Goal: Task Accomplishment & Management: Complete application form

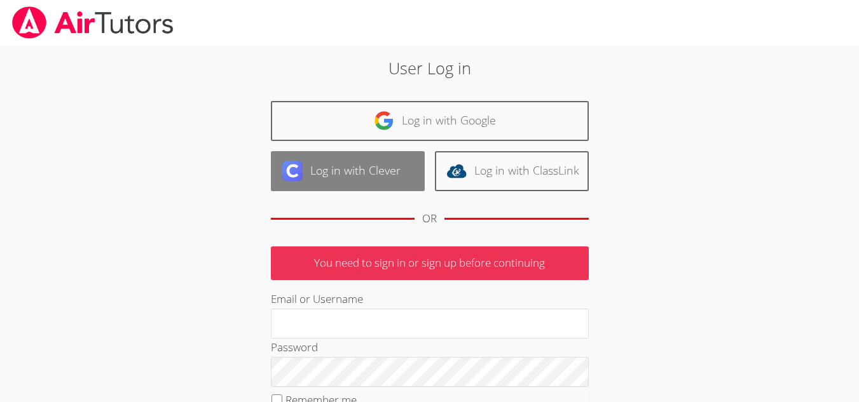
click at [320, 170] on link "Log in with Clever" at bounding box center [348, 171] width 154 height 40
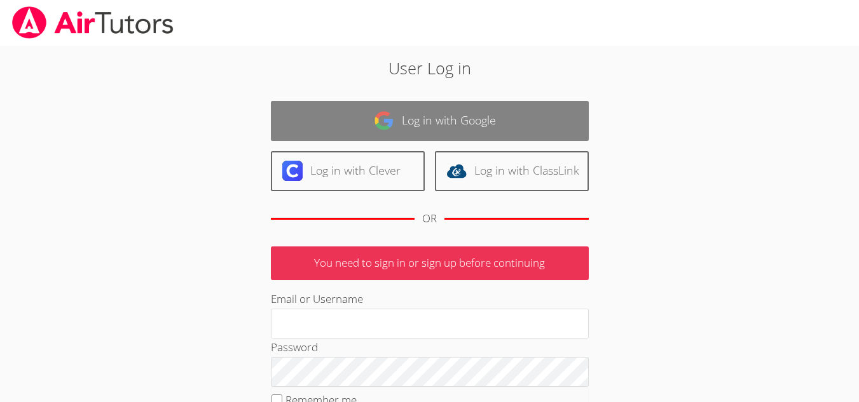
click at [372, 121] on link "Log in with Google" at bounding box center [430, 121] width 318 height 40
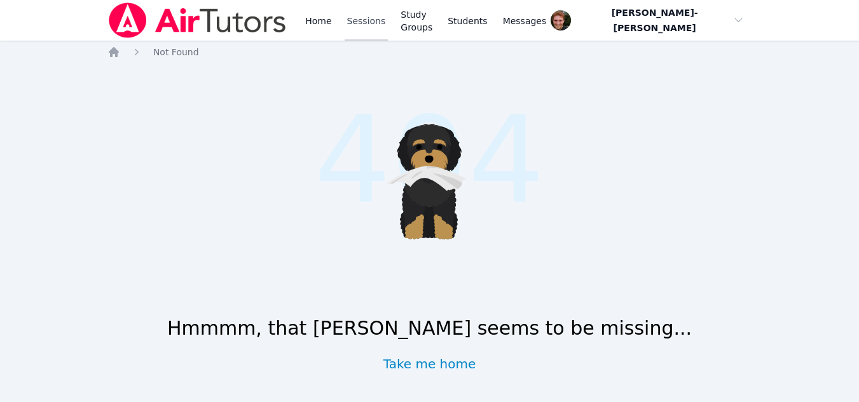
click at [362, 26] on link "Sessions" at bounding box center [367, 20] width 44 height 41
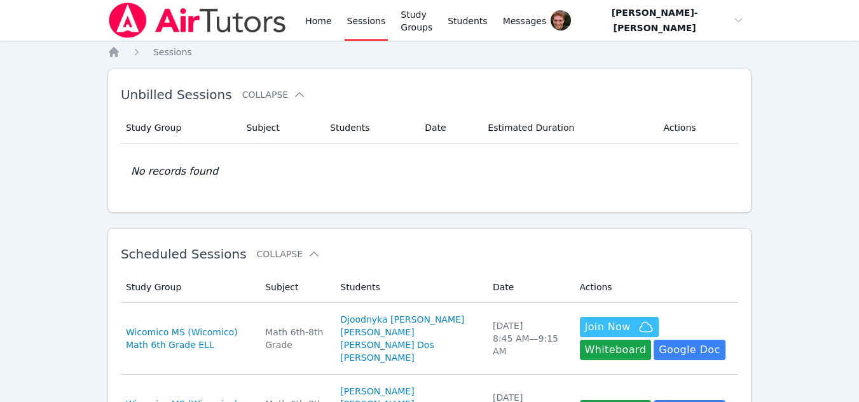
click at [345, 0] on link "Sessions" at bounding box center [367, 20] width 44 height 41
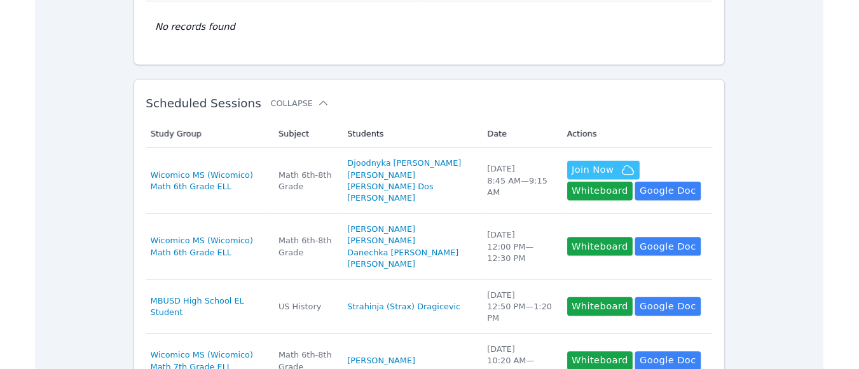
scroll to position [142, 0]
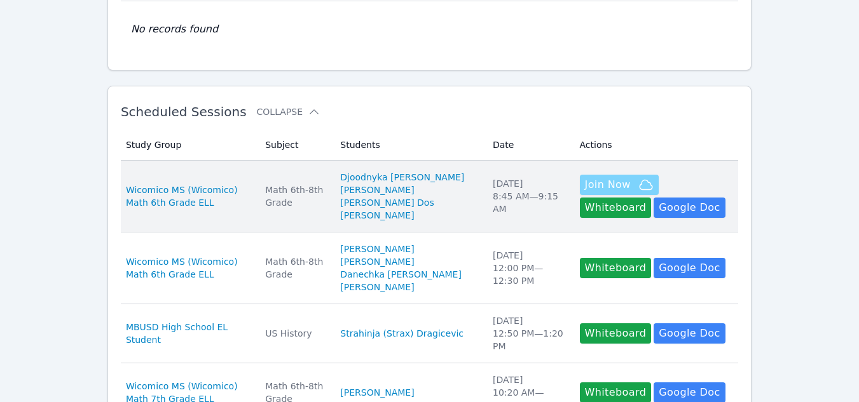
click at [593, 186] on span "Join Now" at bounding box center [608, 184] width 46 height 15
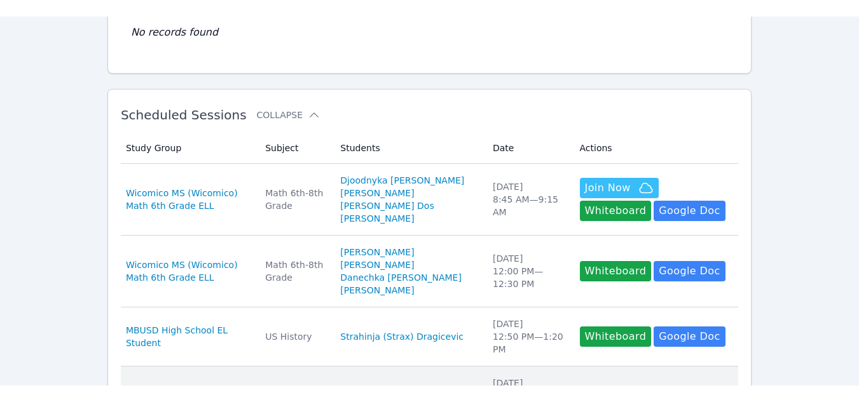
scroll to position [153, 0]
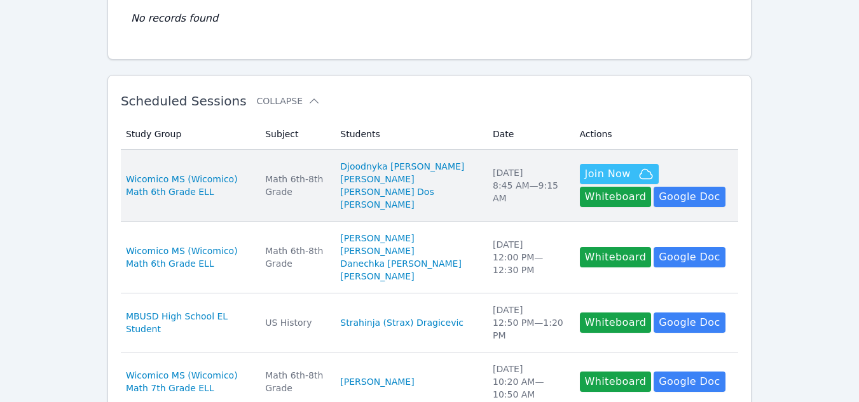
click at [292, 168] on td "Subject Math 6th-8th Grade" at bounding box center [294, 186] width 75 height 72
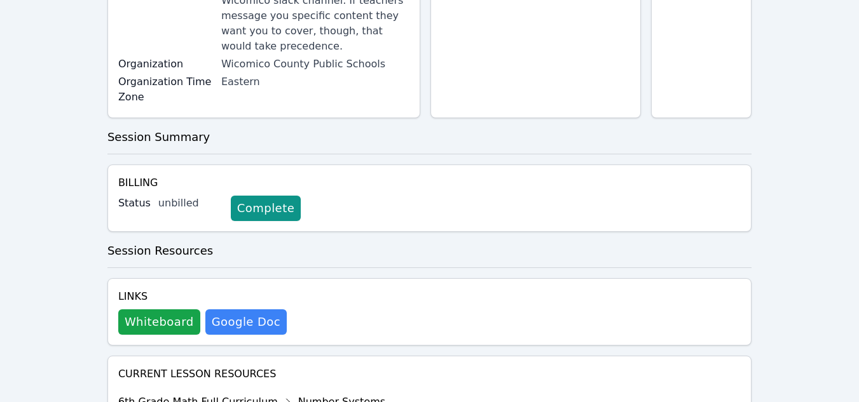
scroll to position [323, 0]
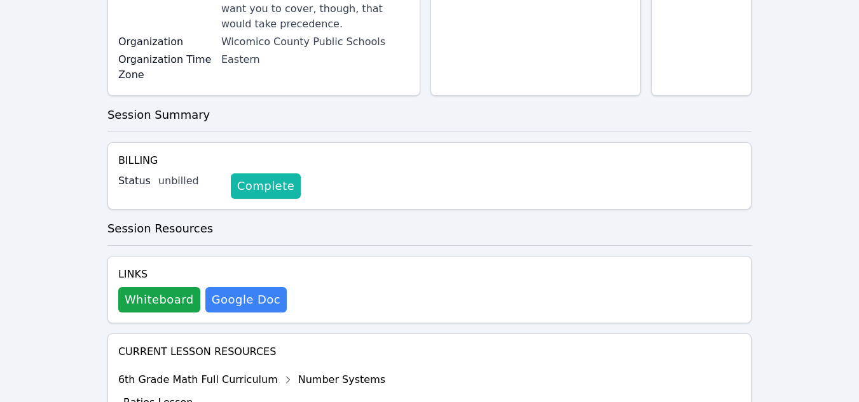
click at [239, 174] on link "Complete" at bounding box center [266, 186] width 70 height 25
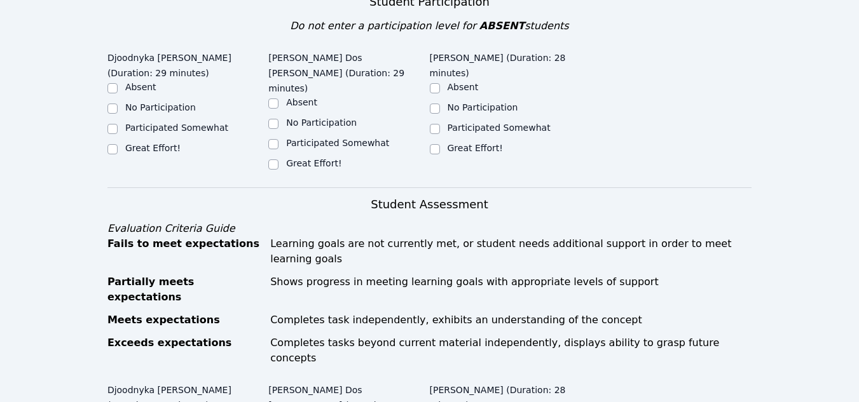
scroll to position [473, 0]
click at [274, 159] on input "Great Effort!" at bounding box center [273, 164] width 10 height 10
checkbox input "true"
click at [118, 141] on div "Great Effort!" at bounding box center [187, 148] width 161 height 15
click at [432, 123] on input "Participated Somewhat" at bounding box center [435, 128] width 10 height 10
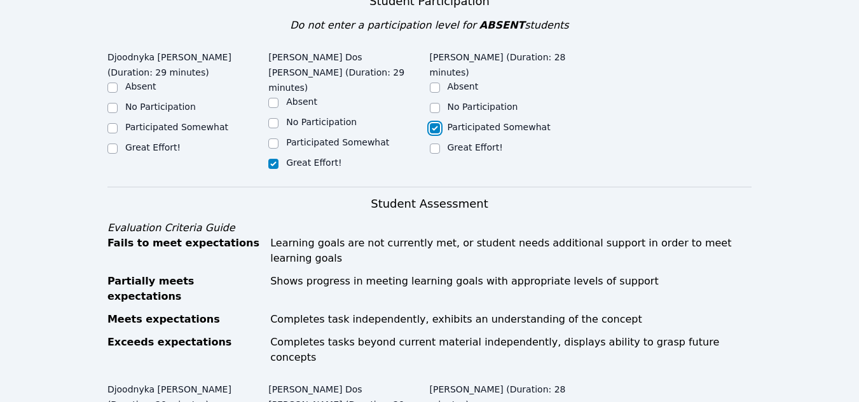
checkbox input "true"
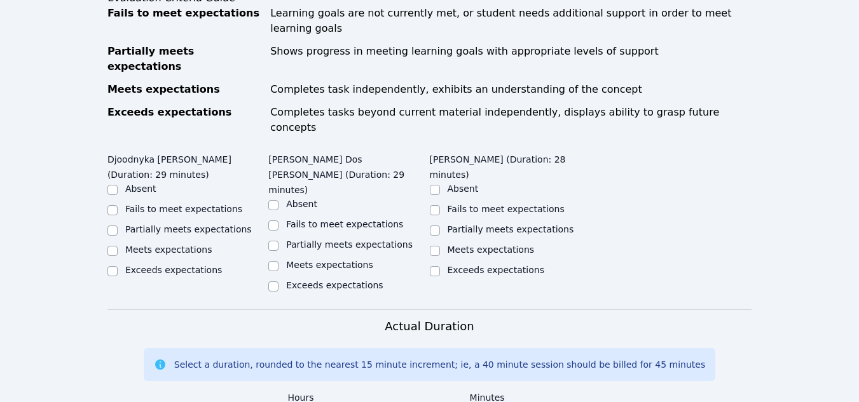
scroll to position [722, 0]
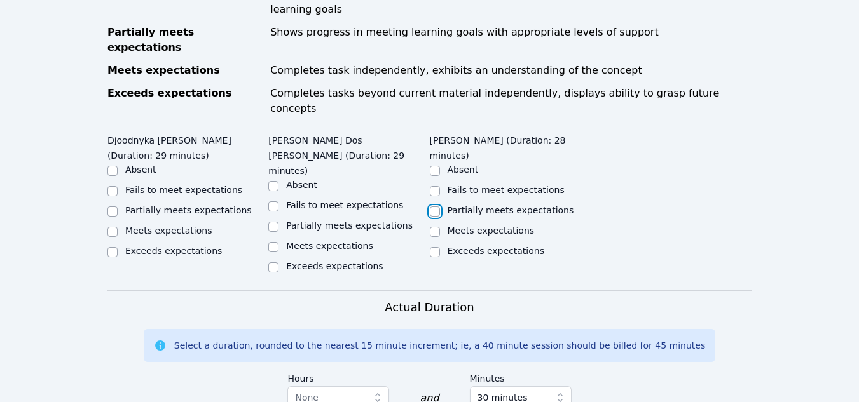
click at [436, 207] on input "Partially meets expectations" at bounding box center [435, 212] width 10 height 10
checkbox input "true"
click at [282, 240] on div "Meets expectations" at bounding box center [348, 247] width 161 height 15
click at [148, 226] on label "Meets expectations" at bounding box center [168, 231] width 87 height 10
click at [118, 227] on input "Meets expectations" at bounding box center [112, 232] width 10 height 10
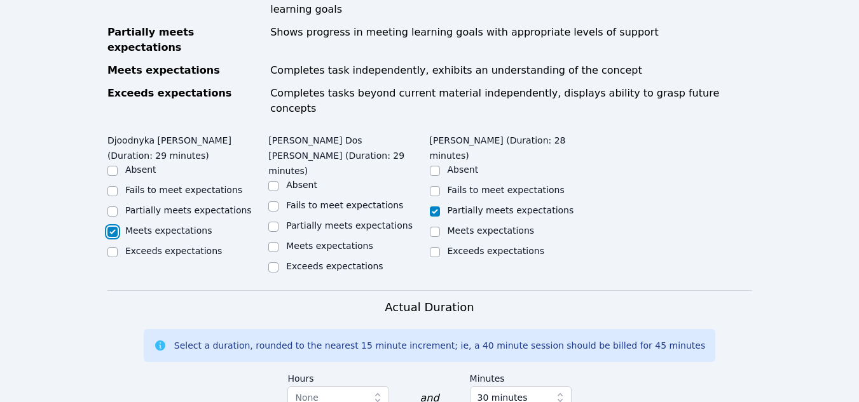
checkbox input "true"
click at [276, 242] on input "Meets expectations" at bounding box center [273, 247] width 10 height 10
checkbox input "true"
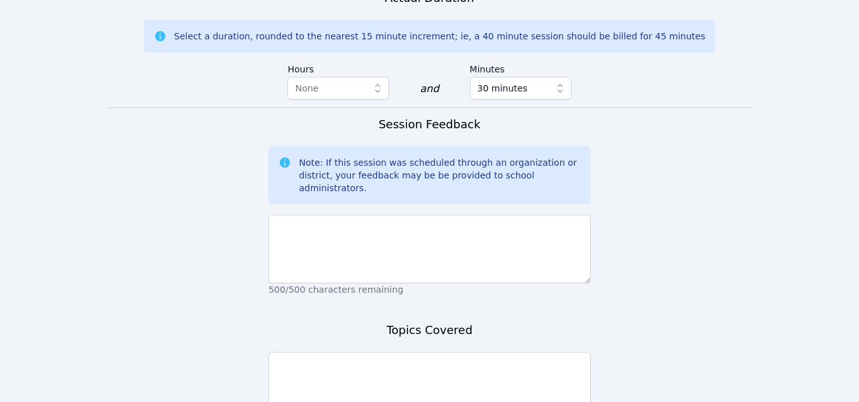
scroll to position [1064, 0]
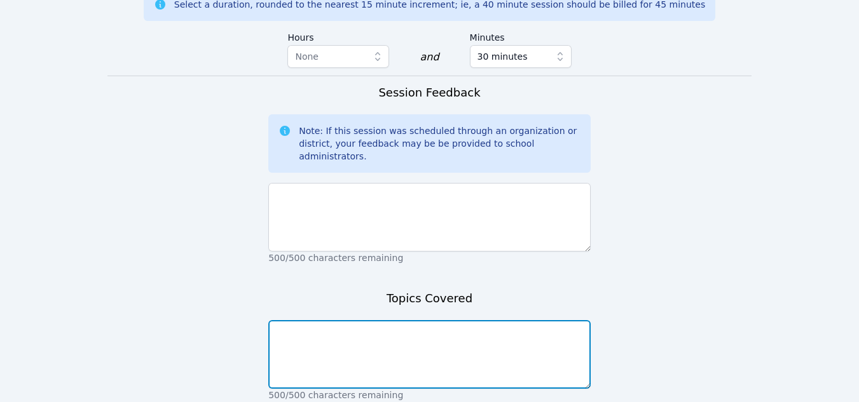
click at [289, 320] on textarea at bounding box center [429, 354] width 322 height 69
type textarea "Area of triangles and trapezoids"
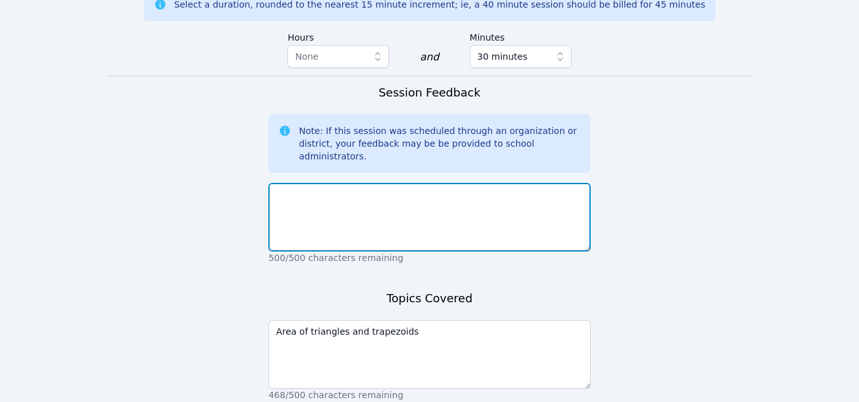
click at [338, 183] on textarea at bounding box center [429, 217] width 322 height 69
click at [324, 183] on textarea "The students have really improved as they" at bounding box center [429, 217] width 322 height 69
click at [355, 183] on textarea "The girls have really improved as they" at bounding box center [429, 217] width 322 height 69
click at [404, 183] on textarea "The girls have improved as they" at bounding box center [429, 217] width 322 height 69
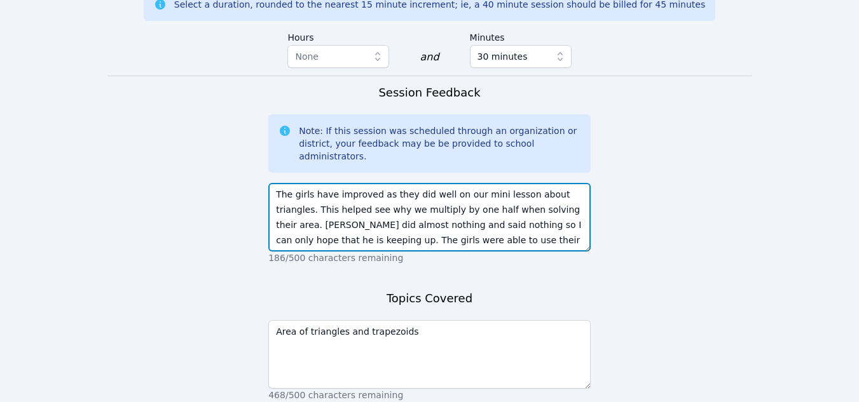
click at [397, 183] on textarea "The girls have improved as they did well on our mini lesson about triangles. Th…" at bounding box center [429, 217] width 322 height 69
click at [549, 183] on textarea "The girls have improved as they did well on our mini lesson about triangles. Th…" at bounding box center [429, 217] width 322 height 69
click at [583, 183] on textarea "The girls have improved as they did well on our mini lesson about triangles. Th…" at bounding box center [429, 217] width 322 height 69
click at [562, 183] on textarea "The girls have improved as they did well on our mini lesson about triangles. Th…" at bounding box center [429, 217] width 322 height 69
click at [582, 183] on textarea "The girls have improved as they did well on our mini lesson about triangles. Th…" at bounding box center [429, 217] width 322 height 69
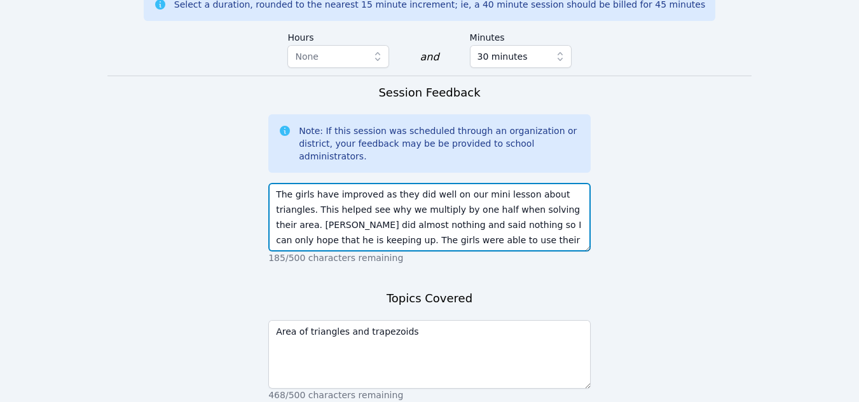
scroll to position [10, 0]
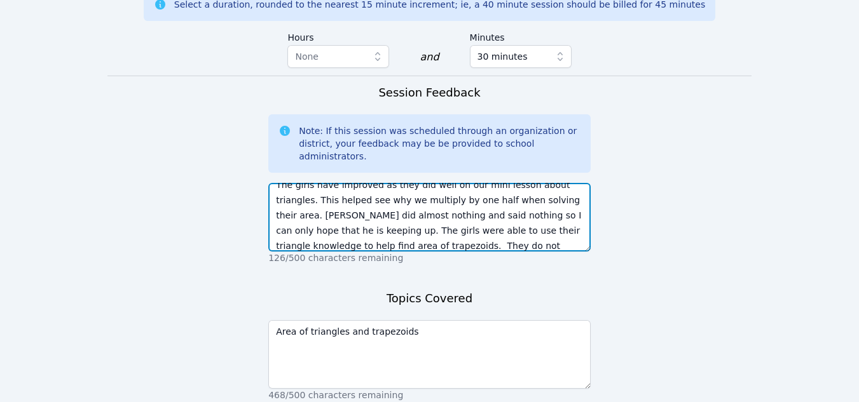
type textarea "The girls have improved as they did well on our mini lesson about triangles. Th…"
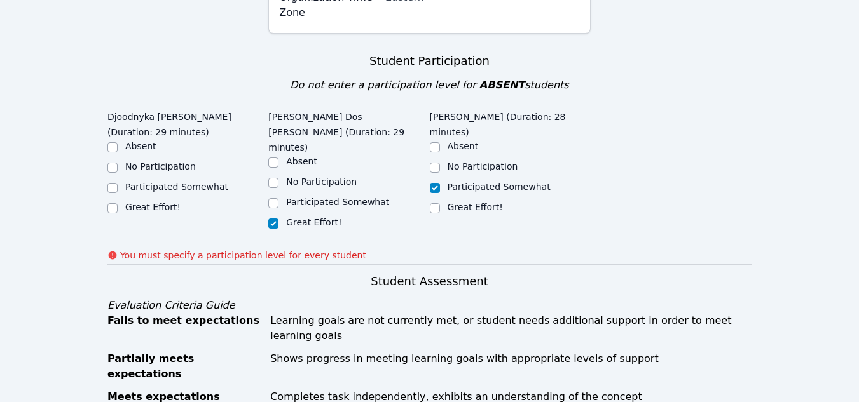
scroll to position [413, 0]
click at [114, 204] on input "Great Effort!" at bounding box center [112, 209] width 10 height 10
checkbox input "true"
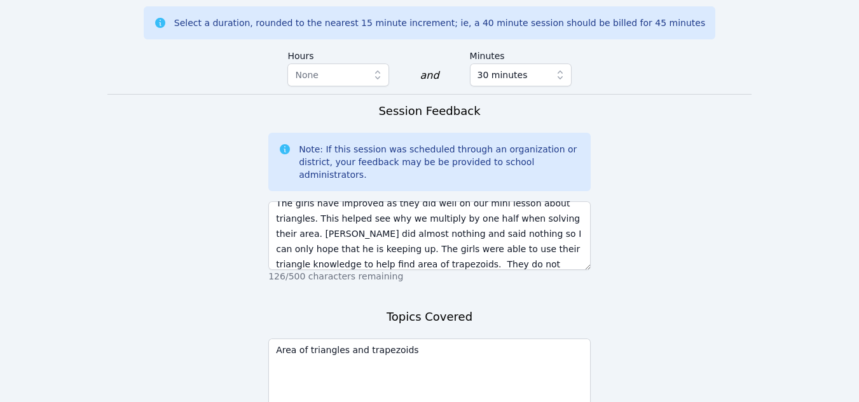
scroll to position [1081, 0]
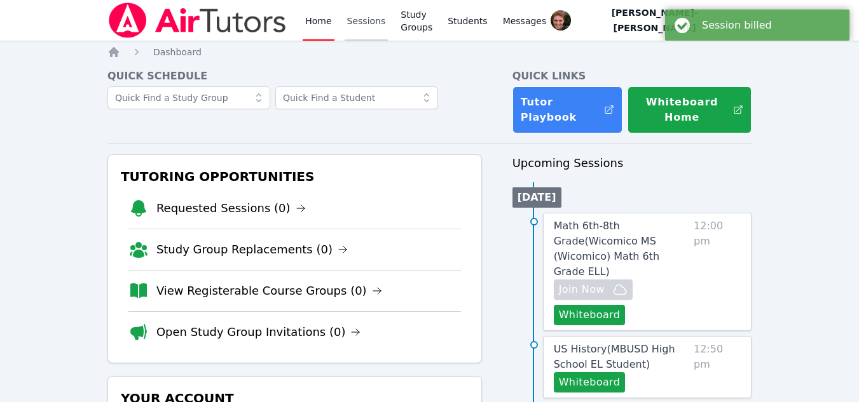
click at [362, 29] on link "Sessions" at bounding box center [367, 20] width 44 height 41
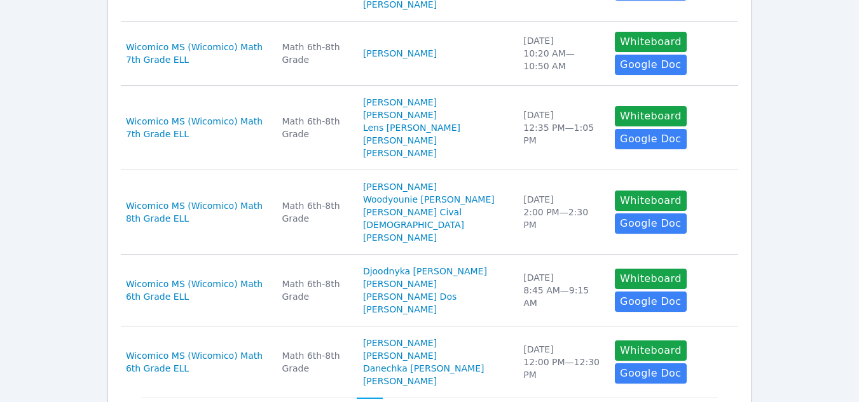
scroll to position [652, 0]
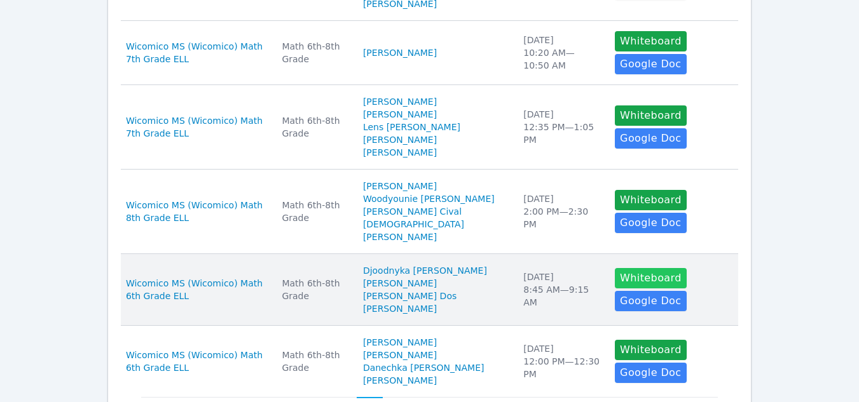
click at [618, 268] on button "Whiteboard" at bounding box center [651, 278] width 72 height 20
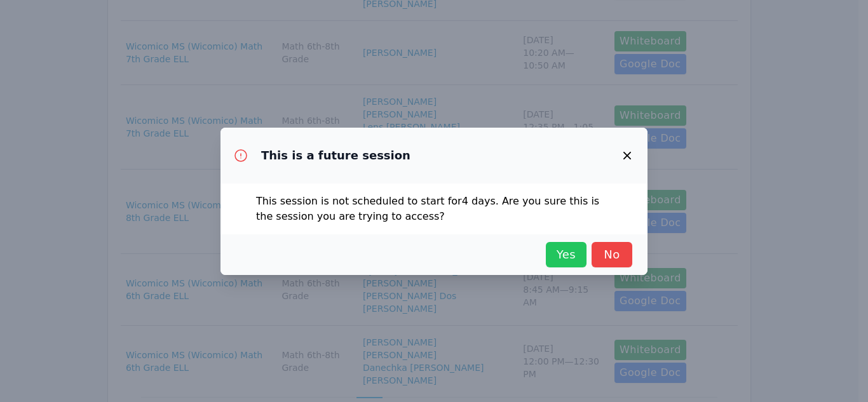
click at [554, 258] on span "Yes" at bounding box center [566, 255] width 28 height 18
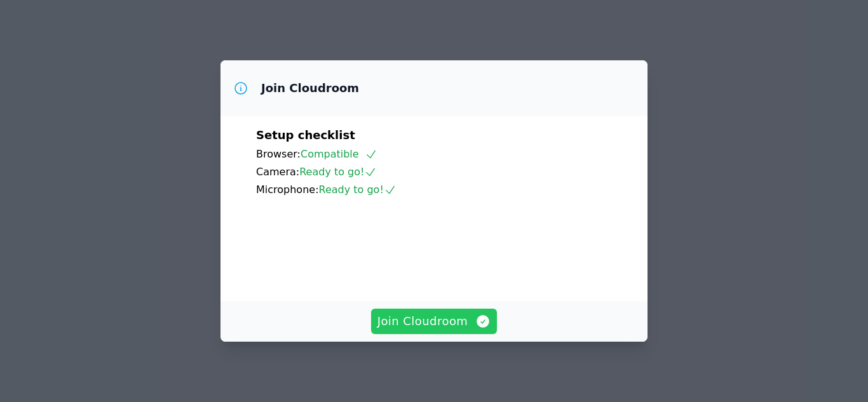
click at [427, 323] on span "Join Cloudroom" at bounding box center [435, 322] width 114 height 18
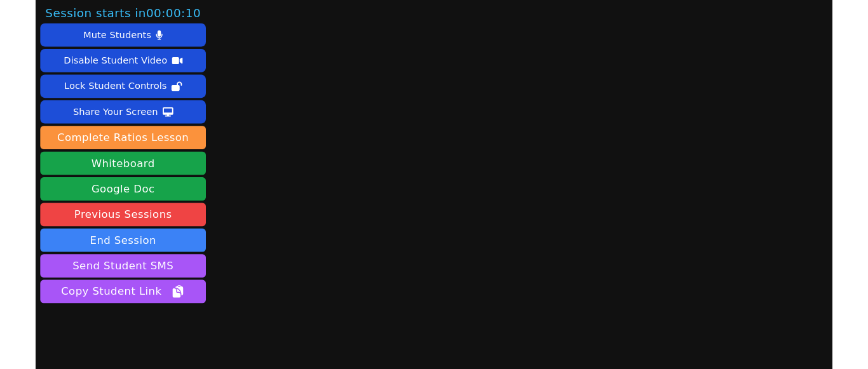
scroll to position [38, 0]
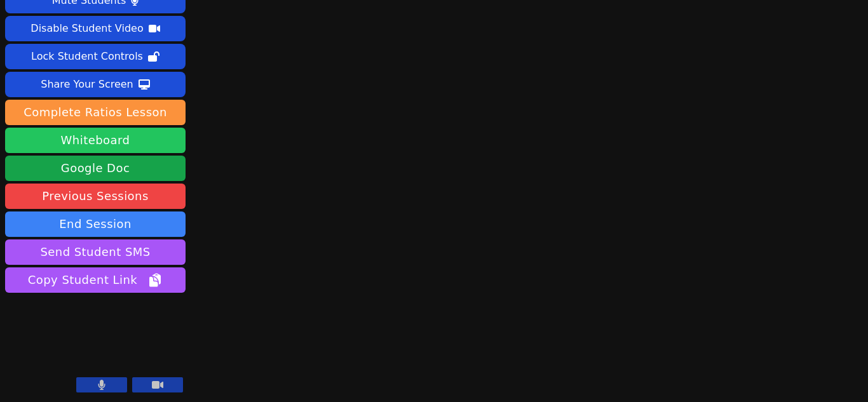
click at [104, 142] on button "Whiteboard" at bounding box center [95, 140] width 181 height 25
click at [115, 380] on button at bounding box center [101, 385] width 51 height 15
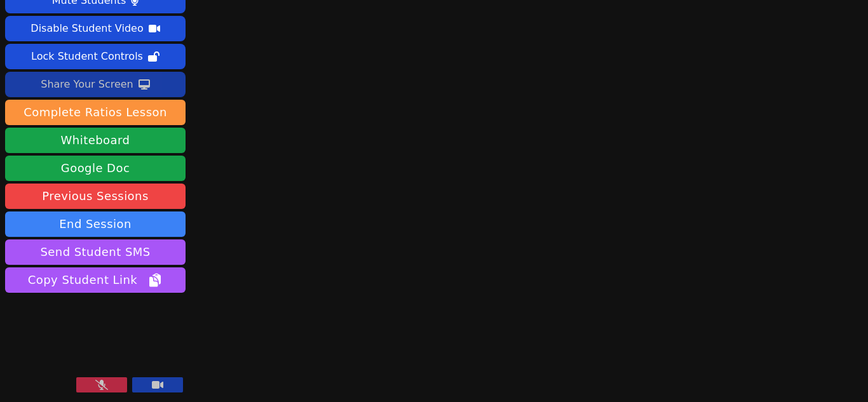
click at [123, 81] on div "Share Your Screen" at bounding box center [87, 84] width 93 height 20
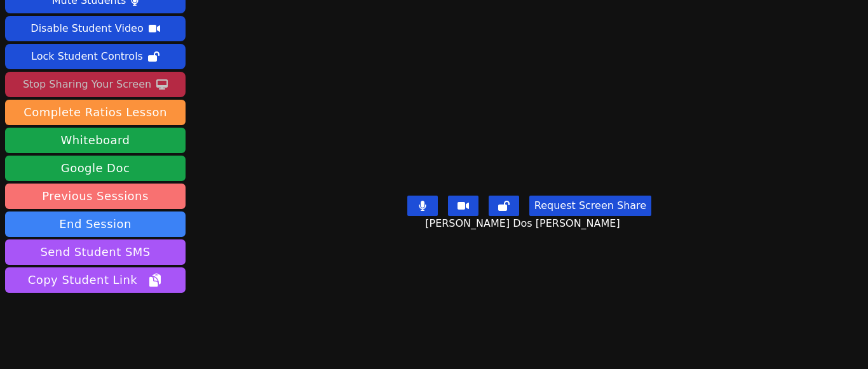
scroll to position [71, 0]
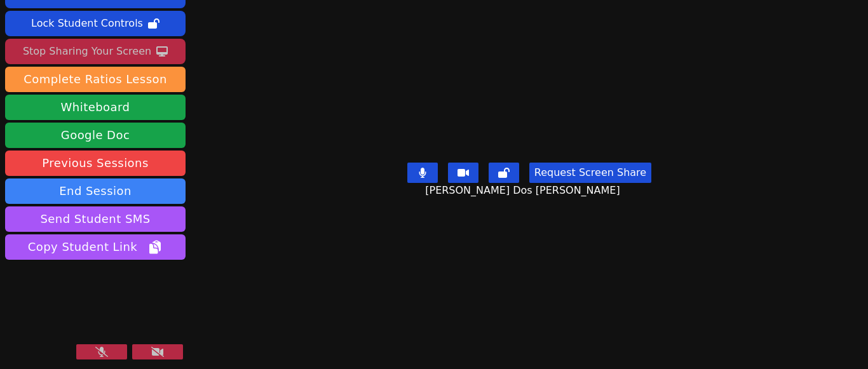
click at [110, 352] on button at bounding box center [101, 352] width 51 height 15
click at [156, 352] on icon at bounding box center [157, 352] width 13 height 10
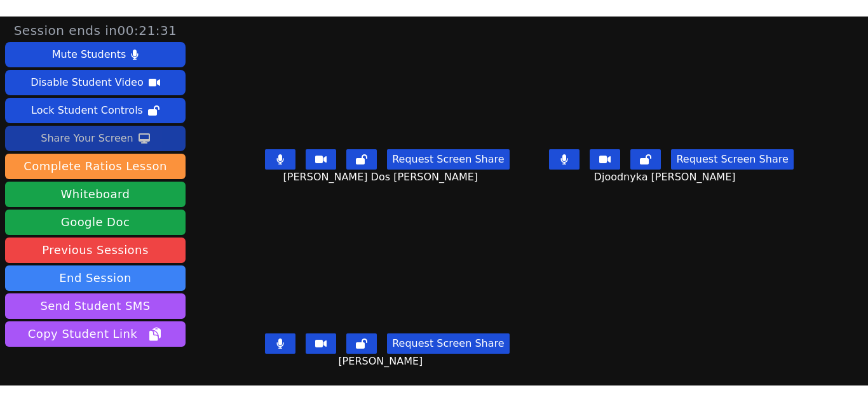
scroll to position [0, 0]
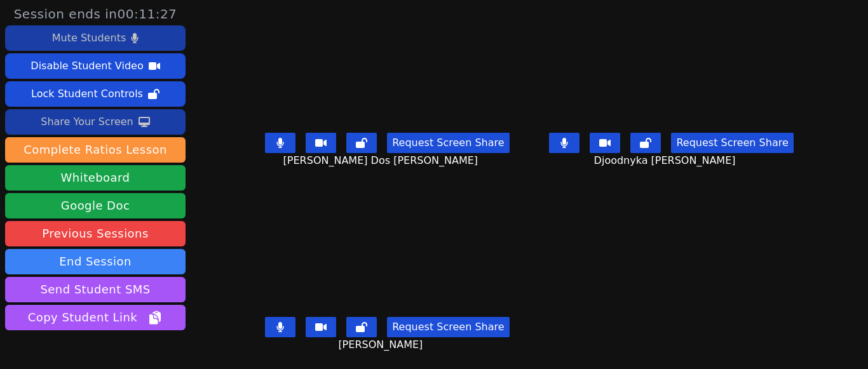
click at [161, 37] on button "Mute Students" at bounding box center [95, 37] width 181 height 25
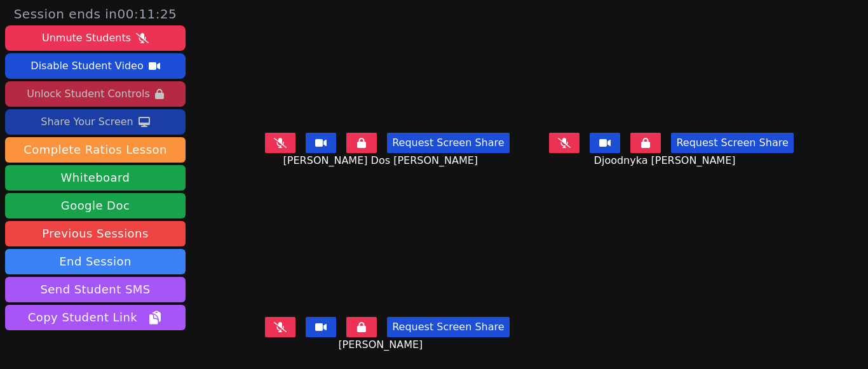
click at [170, 97] on button "Unlock Student Controls" at bounding box center [95, 93] width 181 height 25
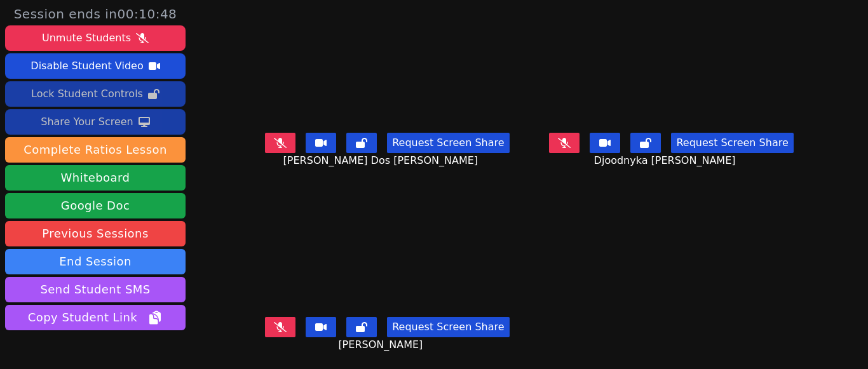
click at [142, 58] on button "Disable Student Video" at bounding box center [95, 65] width 181 height 25
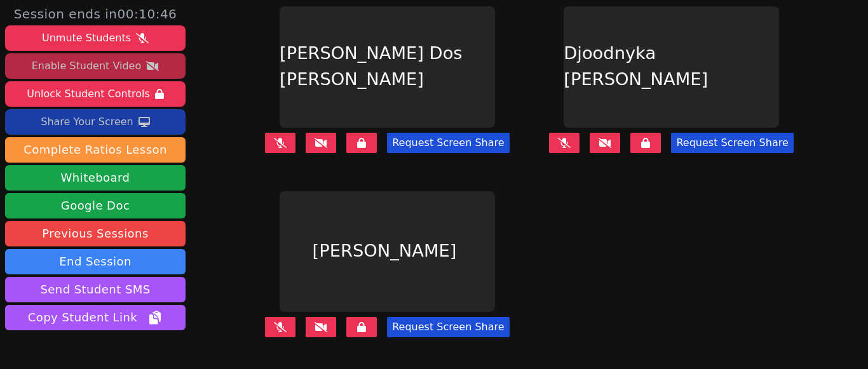
click at [149, 63] on icon at bounding box center [152, 66] width 13 height 10
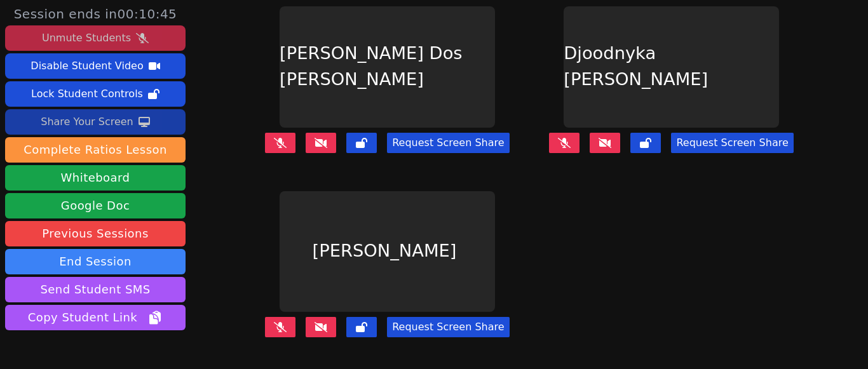
click at [154, 32] on button "Unmute Students" at bounding box center [95, 37] width 181 height 25
